Goal: Task Accomplishment & Management: Complete application form

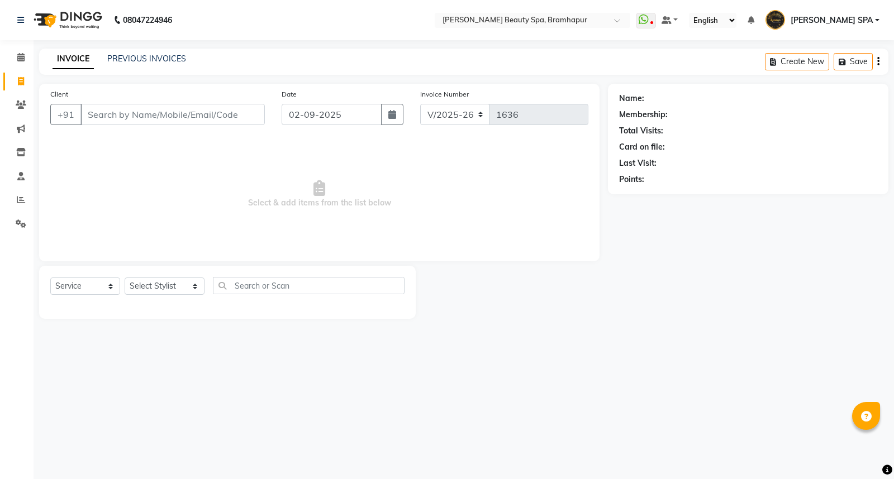
select select "3622"
select select "service"
click at [153, 292] on select "Select Stylist [PERSON_NAME] SPA [PERSON_NAME] [PERSON_NAME] [PERSON_NAME] MAM …" at bounding box center [165, 286] width 80 height 17
select select "59346"
click at [125, 278] on select "Select Stylist [PERSON_NAME] SPA [PERSON_NAME] [PERSON_NAME] [PERSON_NAME] MAM …" at bounding box center [165, 286] width 80 height 17
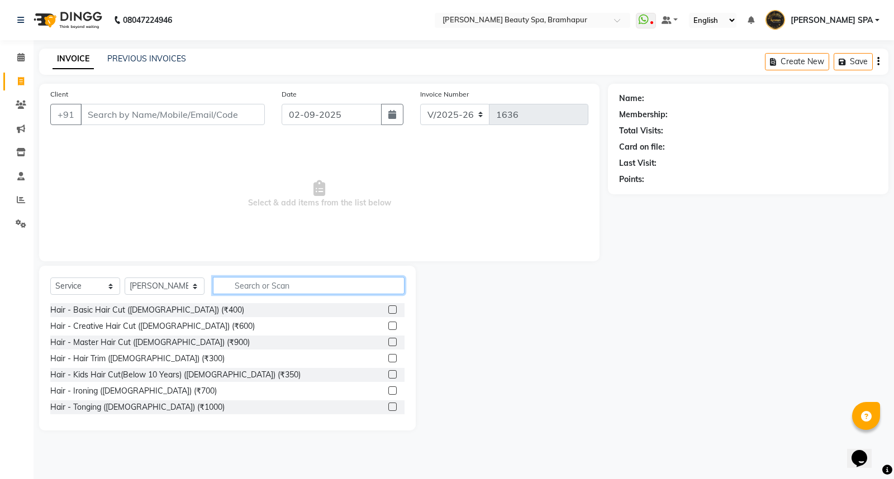
click at [263, 291] on input "text" at bounding box center [309, 285] width 192 height 17
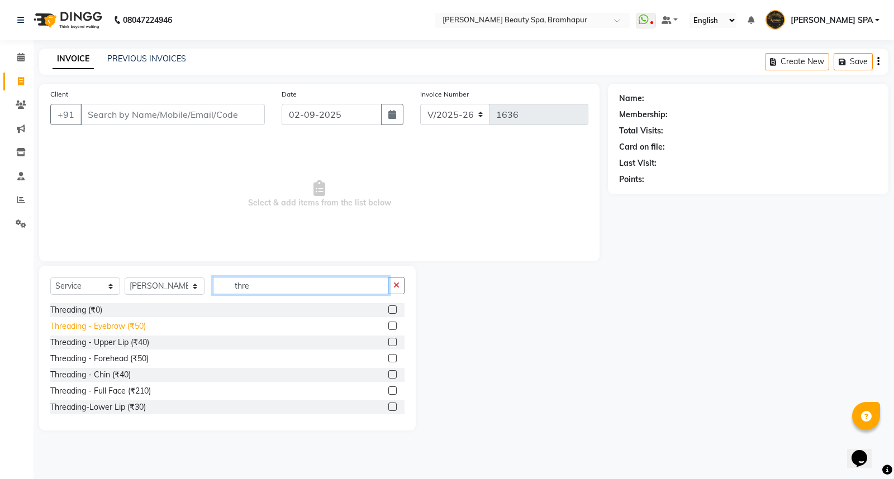
type input "thre"
click at [79, 327] on div "Threading - Eyebrow (₹50)" at bounding box center [98, 327] width 96 height 12
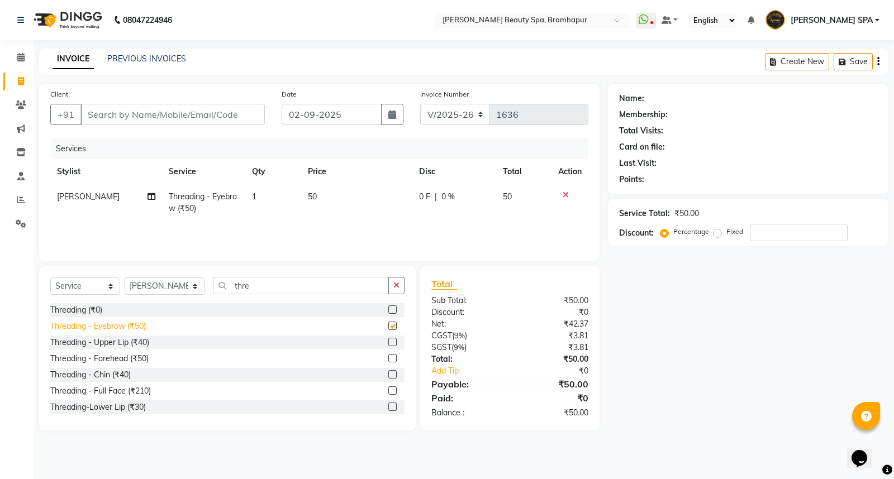
checkbox input "false"
click at [175, 112] on input "Client" at bounding box center [172, 114] width 184 height 21
click at [201, 115] on input "Client" at bounding box center [172, 114] width 184 height 21
type input "5"
type input "0"
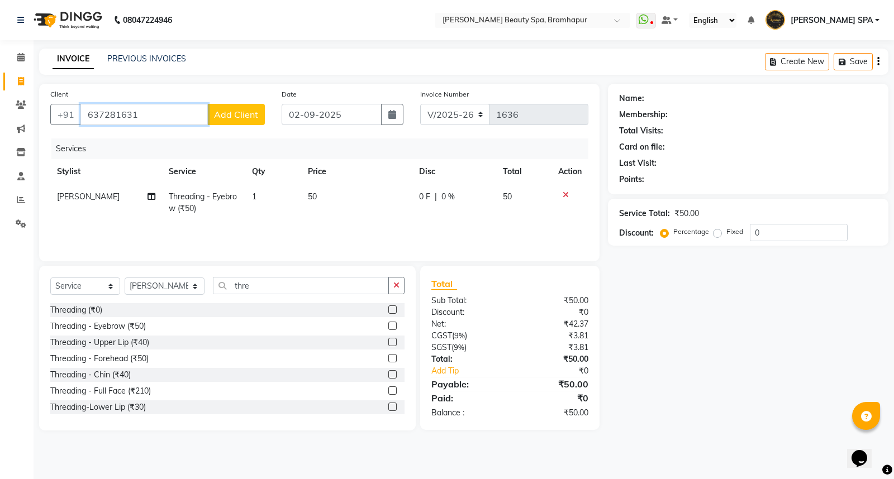
type input "637281631"
click at [248, 120] on button "Add Client" at bounding box center [236, 114] width 58 height 21
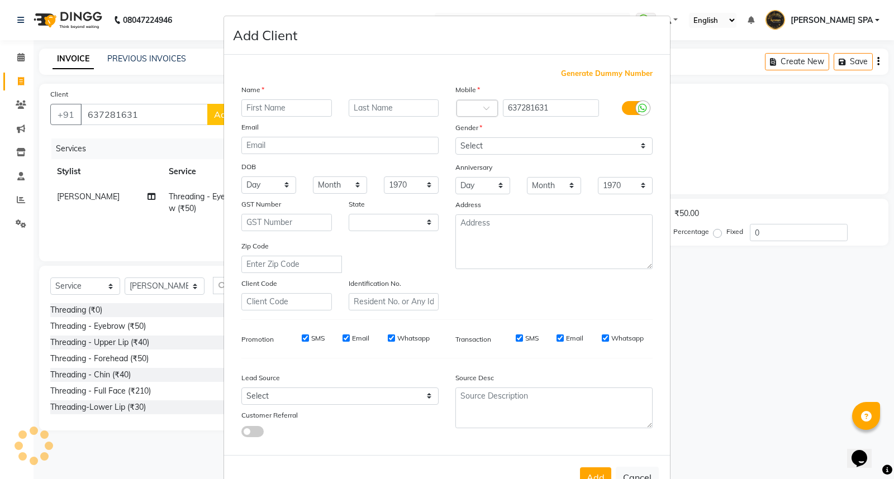
select select "29"
click at [255, 112] on input "text" at bounding box center [286, 107] width 91 height 17
type input "[PERSON_NAME]"
click at [369, 104] on input "text" at bounding box center [394, 107] width 91 height 17
type input "nanda"
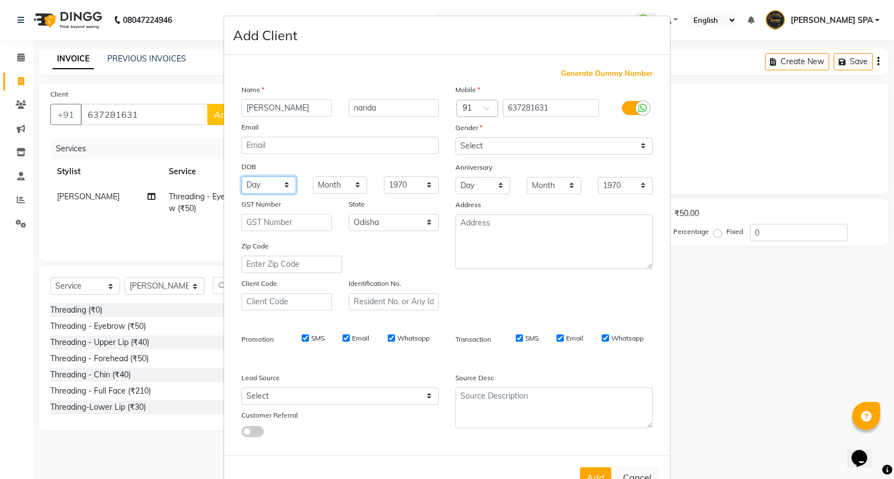
click at [257, 179] on select "Day 01 02 03 04 05 06 07 08 09 10 11 12 13 14 15 16 17 18 19 20 21 22 23 24 25 …" at bounding box center [268, 185] width 55 height 17
select select "16"
click at [241, 177] on select "Day 01 02 03 04 05 06 07 08 09 10 11 12 13 14 15 16 17 18 19 20 21 22 23 24 25 …" at bounding box center [268, 185] width 55 height 17
click at [320, 183] on select "Month January February March April May June July August September October Novem…" at bounding box center [340, 185] width 55 height 17
select select "02"
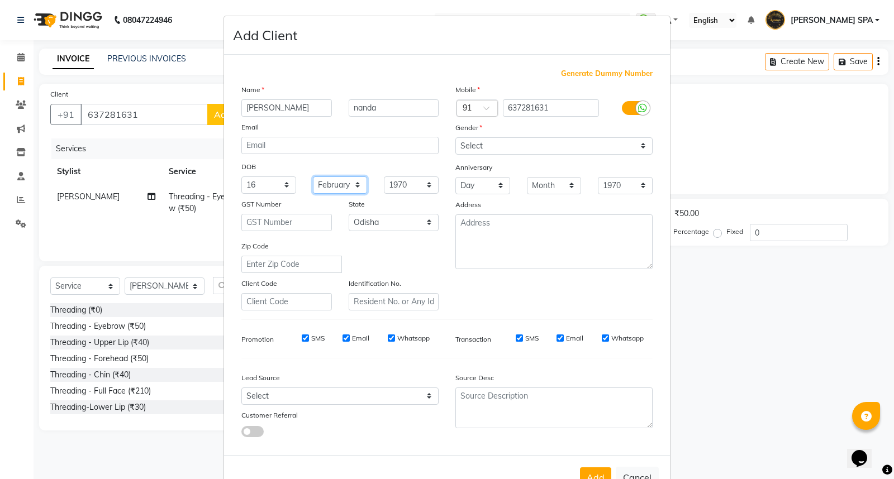
click at [313, 177] on select "Month January February March April May June July August September October Novem…" at bounding box center [340, 185] width 55 height 17
click at [401, 188] on select "1940 1941 1942 1943 1944 1945 1946 1947 1948 1949 1950 1951 1952 1953 1954 1955…" at bounding box center [411, 185] width 55 height 17
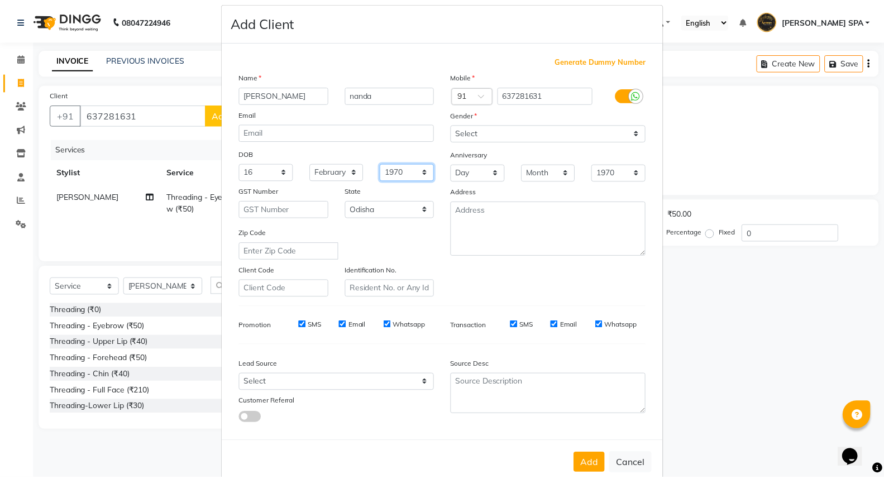
scroll to position [36, 0]
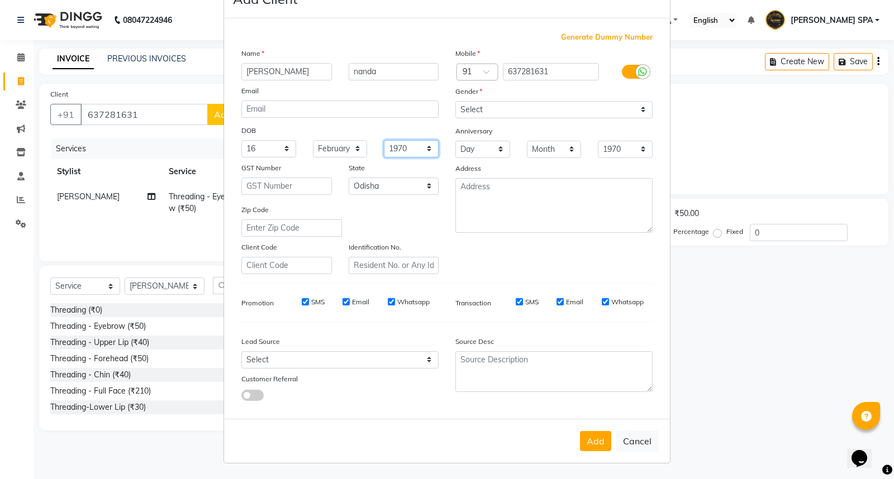
click at [417, 144] on select "1940 1941 1942 1943 1944 1945 1946 1947 1948 1949 1950 1951 1952 1953 1954 1955…" at bounding box center [411, 148] width 55 height 17
select select "1992"
click at [384, 140] on select "1940 1941 1942 1943 1944 1945 1946 1947 1948 1949 1950 1951 1952 1953 1954 1955…" at bounding box center [411, 148] width 55 height 17
drag, startPoint x: 564, startPoint y: 103, endPoint x: 568, endPoint y: 109, distance: 7.0
click at [565, 104] on select "Select [DEMOGRAPHIC_DATA] [DEMOGRAPHIC_DATA] Other Prefer Not To Say" at bounding box center [553, 109] width 197 height 17
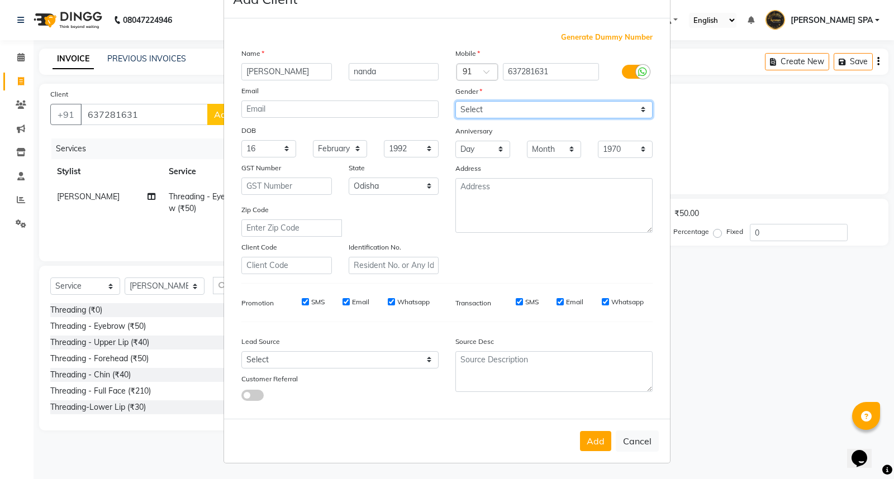
select select "[DEMOGRAPHIC_DATA]"
click at [455, 101] on select "Select [DEMOGRAPHIC_DATA] [DEMOGRAPHIC_DATA] Other Prefer Not To Say" at bounding box center [553, 109] width 197 height 17
click at [583, 437] on button "Add" at bounding box center [595, 441] width 31 height 20
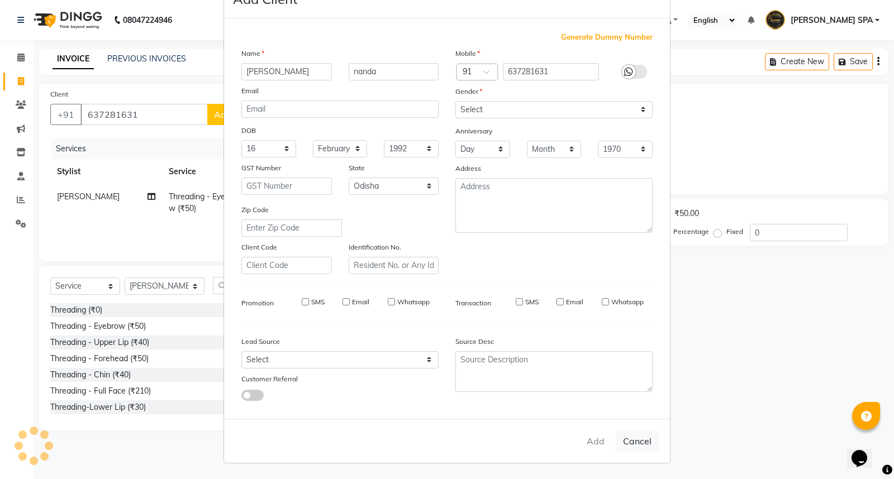
select select
select select "null"
select select
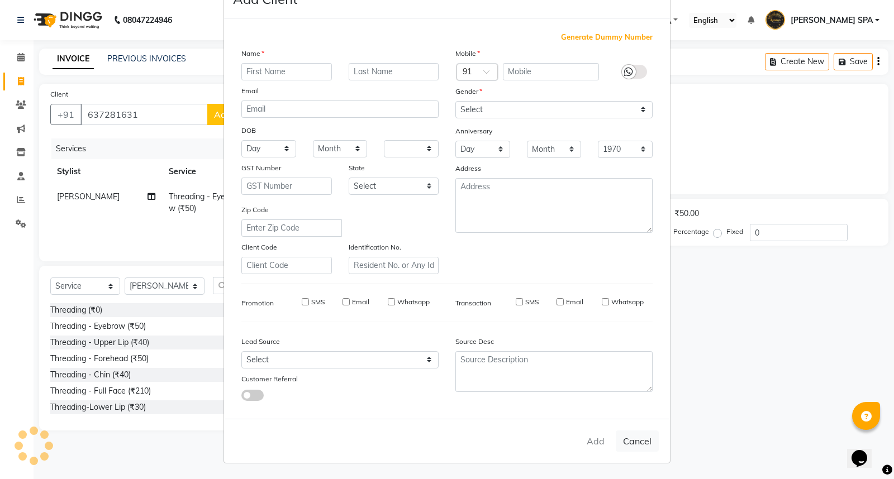
select select
checkbox input "false"
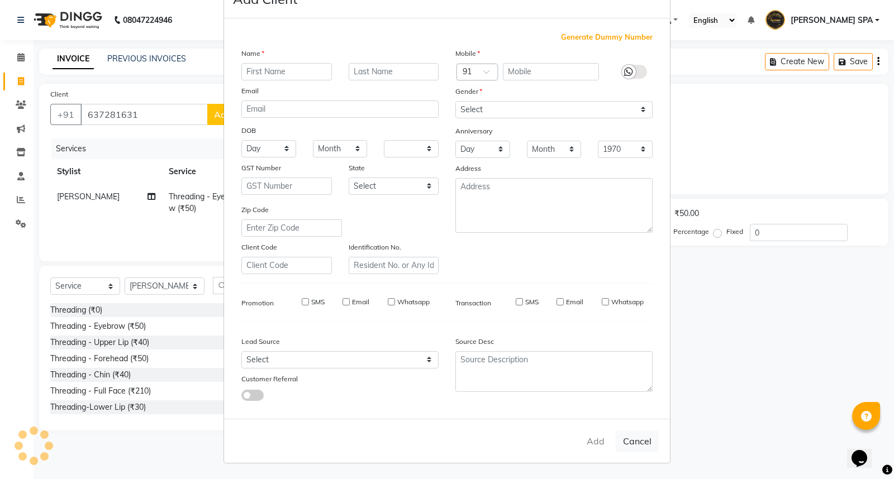
checkbox input "false"
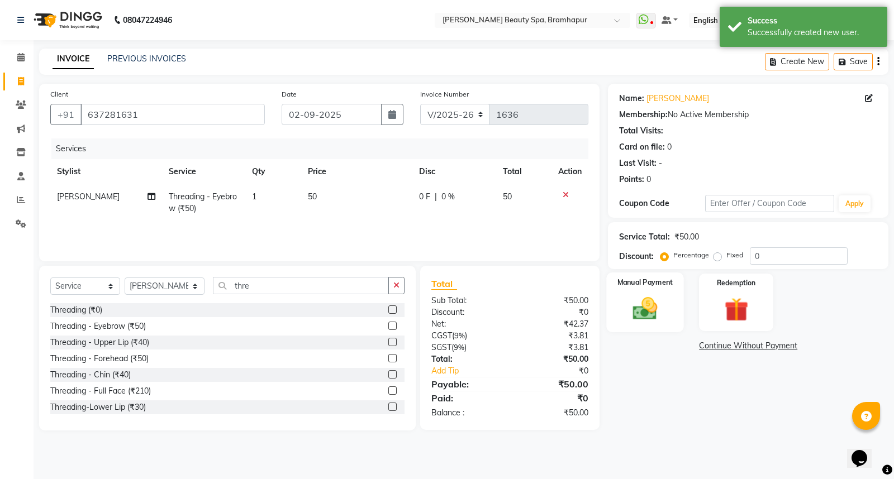
click at [639, 311] on img at bounding box center [645, 308] width 40 height 28
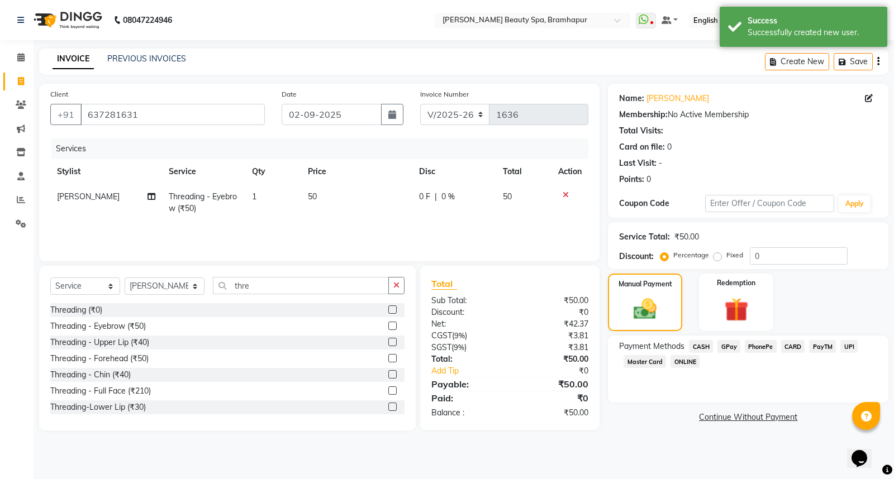
click at [702, 344] on span "CASH" at bounding box center [701, 346] width 24 height 13
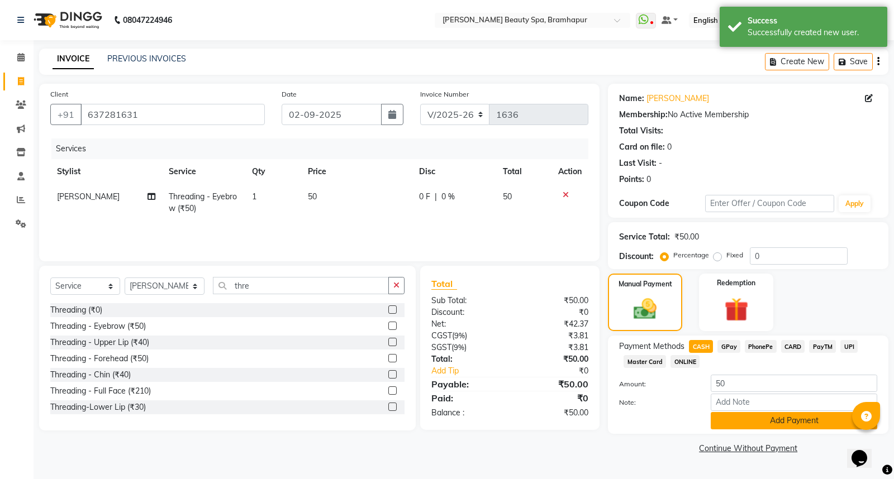
click at [735, 420] on button "Add Payment" at bounding box center [794, 420] width 166 height 17
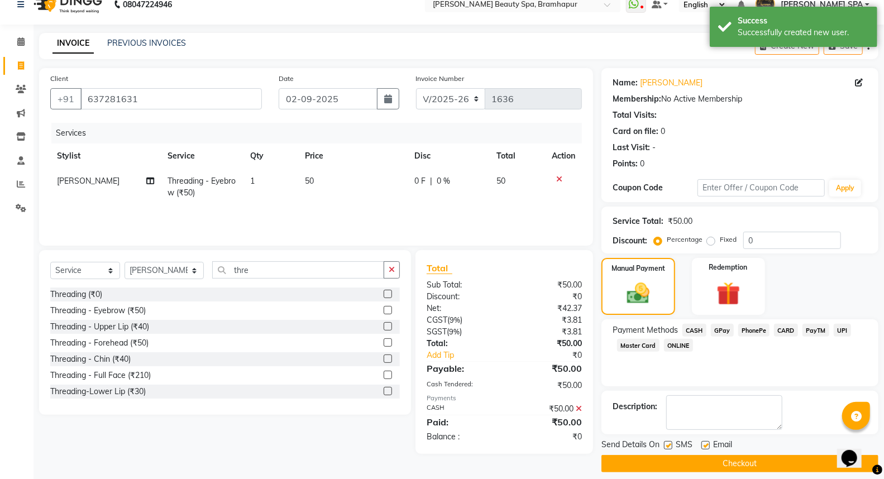
scroll to position [25, 0]
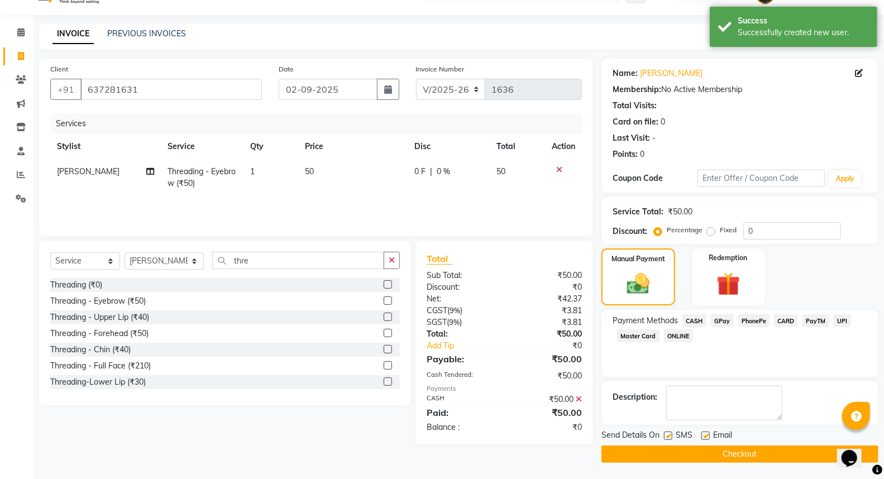
click at [649, 456] on button "Checkout" at bounding box center [740, 454] width 277 height 17
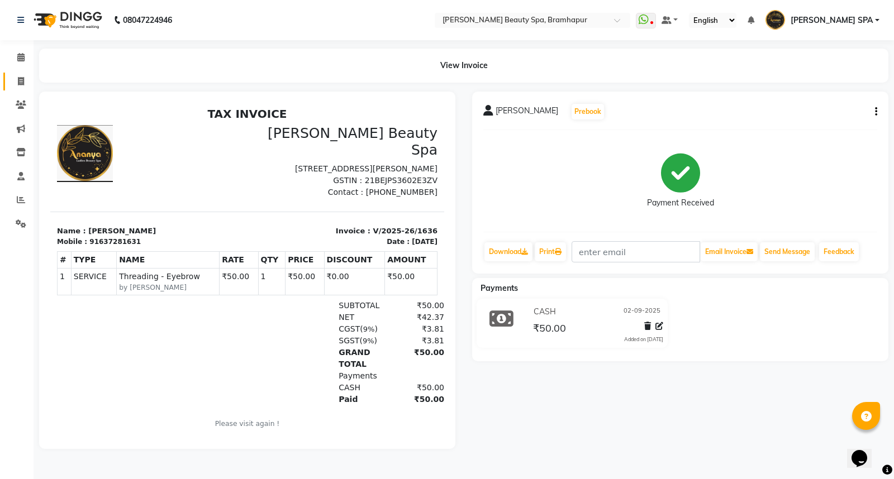
click at [8, 80] on link "Invoice" at bounding box center [16, 82] width 27 height 18
select select "service"
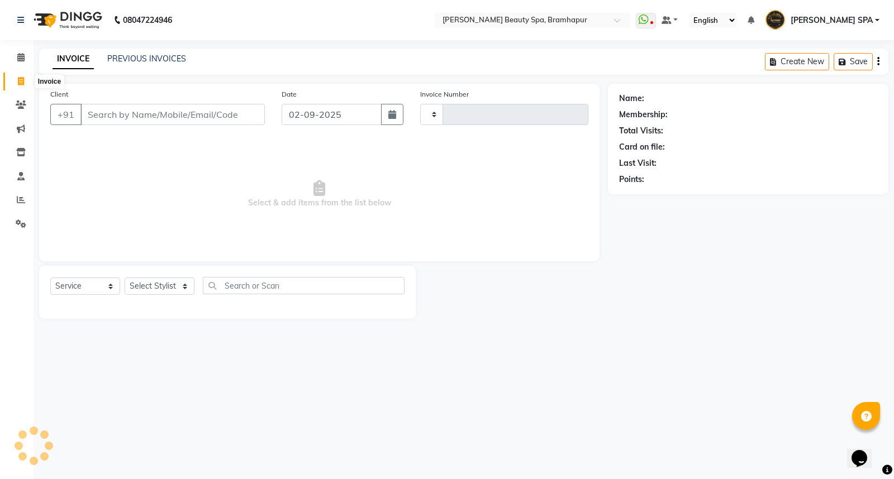
type input "1637"
select select "3622"
